Goal: Task Accomplishment & Management: Complete application form

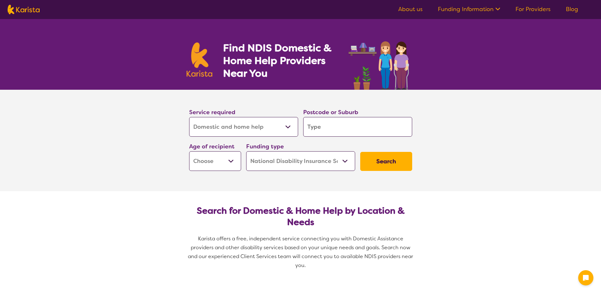
select select "Domestic and home help"
select select "NDIS"
select select "Domestic and home help"
select select "NDIS"
click at [310, 126] on input "search" at bounding box center [357, 127] width 109 height 20
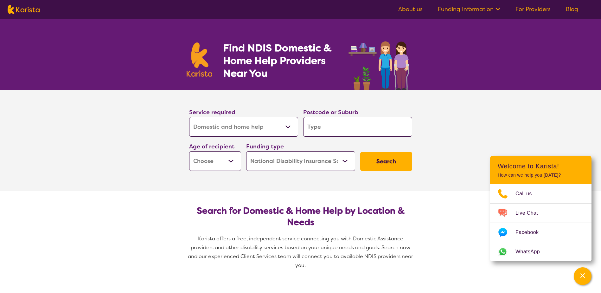
type input "2"
type input "22"
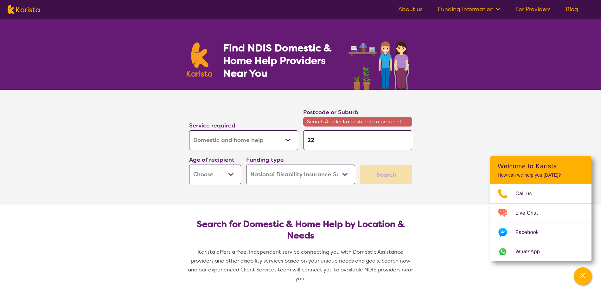
type input "225"
type input "2251"
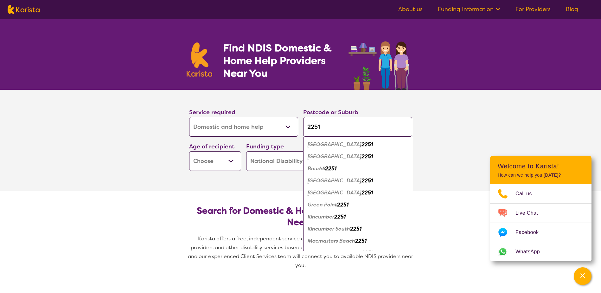
type input "2251"
click at [325, 147] on em "[GEOGRAPHIC_DATA]" at bounding box center [335, 144] width 54 height 7
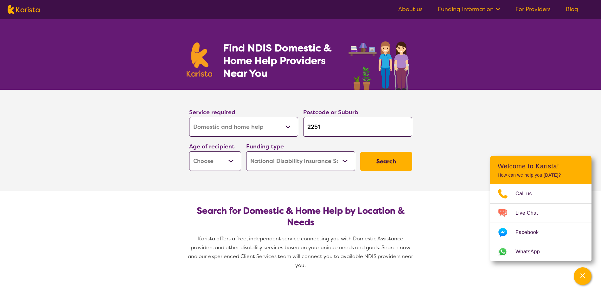
click at [322, 161] on select "Home Care Package (HCP) National Disability Insurance Scheme (NDIS) I don't know" at bounding box center [300, 161] width 109 height 20
click at [425, 142] on section "Service required Allied Health Assistant Assessment ([MEDICAL_DATA] or [MEDICAL…" at bounding box center [301, 140] width 254 height 101
